Goal: Navigation & Orientation: Find specific page/section

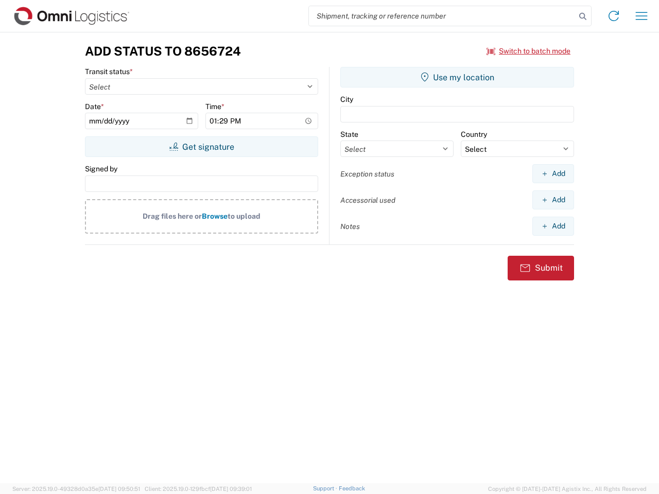
click at [442, 16] on input "search" at bounding box center [442, 16] width 267 height 20
click at [583, 16] on icon at bounding box center [582, 16] width 14 height 14
click at [613, 16] on icon at bounding box center [613, 16] width 16 height 16
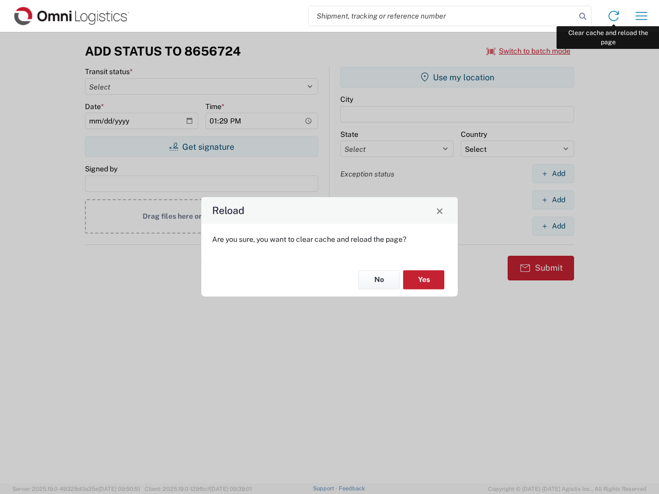
click at [641, 16] on div "Reload Are you sure, you want to clear cache and reload the page? No Yes" at bounding box center [329, 247] width 659 height 494
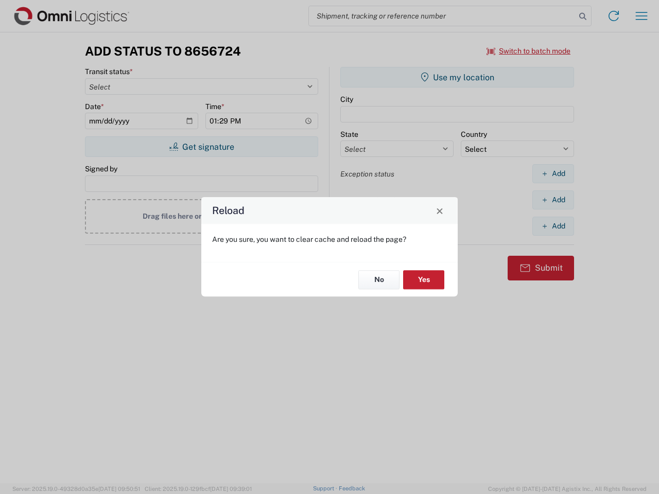
click at [529, 51] on div "Reload Are you sure, you want to clear cache and reload the page? No Yes" at bounding box center [329, 247] width 659 height 494
click at [201, 147] on div "Reload Are you sure, you want to clear cache and reload the page? No Yes" at bounding box center [329, 247] width 659 height 494
click at [457, 77] on div "Reload Are you sure, you want to clear cache and reload the page? No Yes" at bounding box center [329, 247] width 659 height 494
click at [553, 173] on div "Reload Are you sure, you want to clear cache and reload the page? No Yes" at bounding box center [329, 247] width 659 height 494
click at [553, 200] on div "Reload Are you sure, you want to clear cache and reload the page? No Yes" at bounding box center [329, 247] width 659 height 494
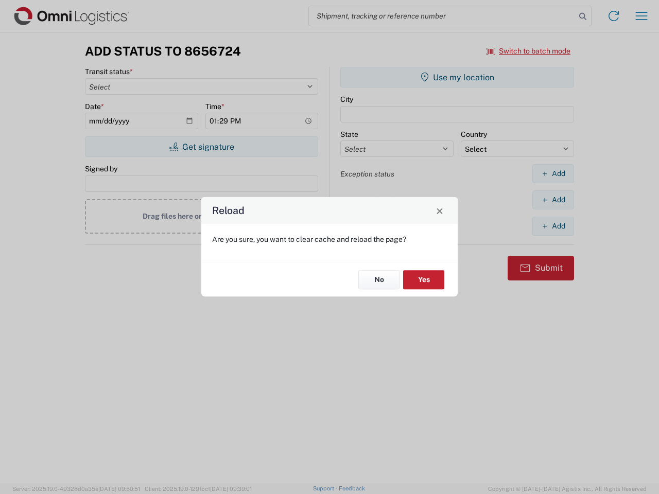
click at [553, 226] on div "Reload Are you sure, you want to clear cache and reload the page? No Yes" at bounding box center [329, 247] width 659 height 494
